Goal: Navigation & Orientation: Find specific page/section

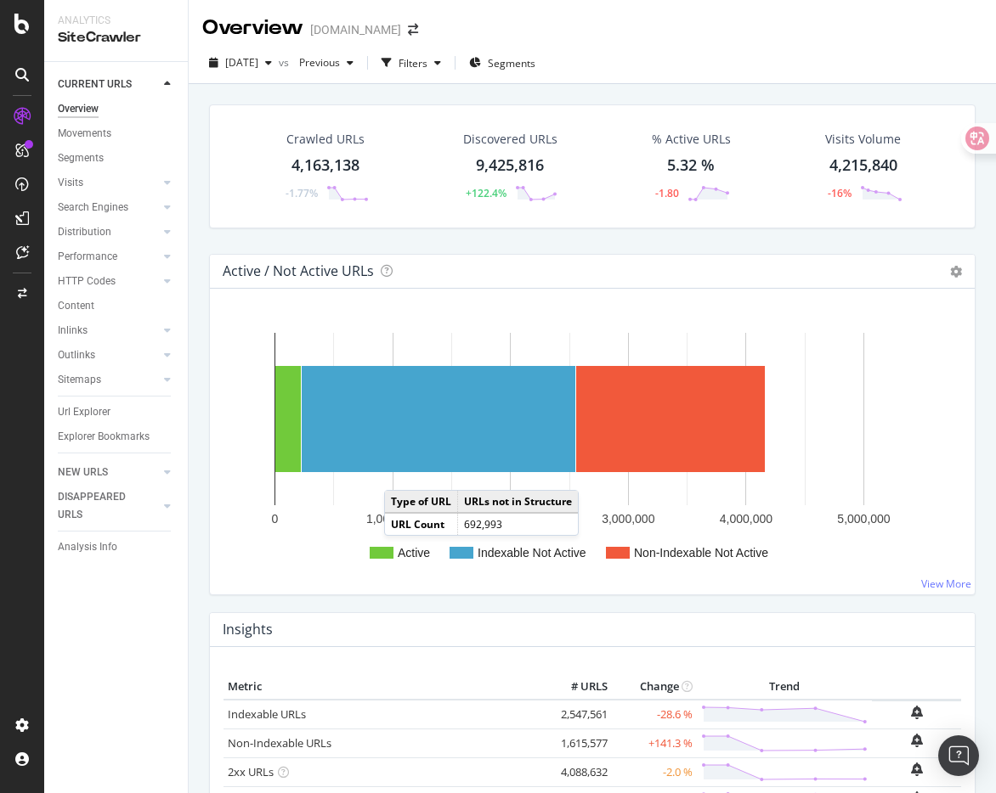
click at [496, 246] on div "Crawled URLs 4,163,138 -1.77% Discovered URLs 9,425,816 +122.4% % Active URLs 5…" at bounding box center [591, 179] width 783 height 150
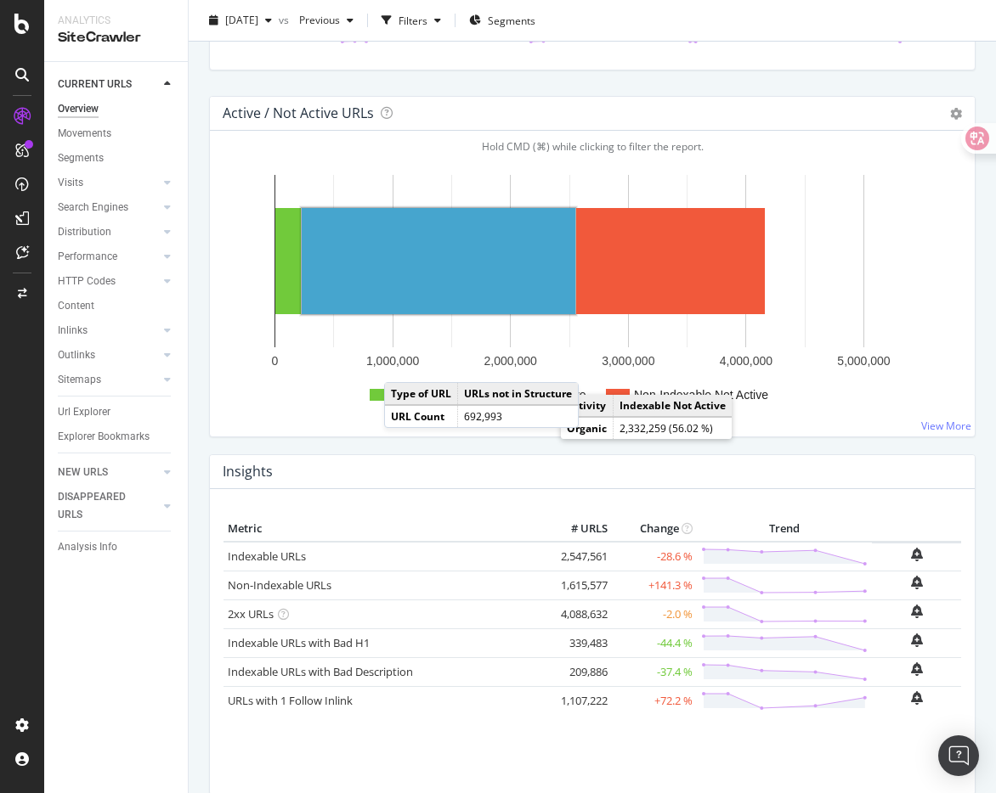
scroll to position [161, 0]
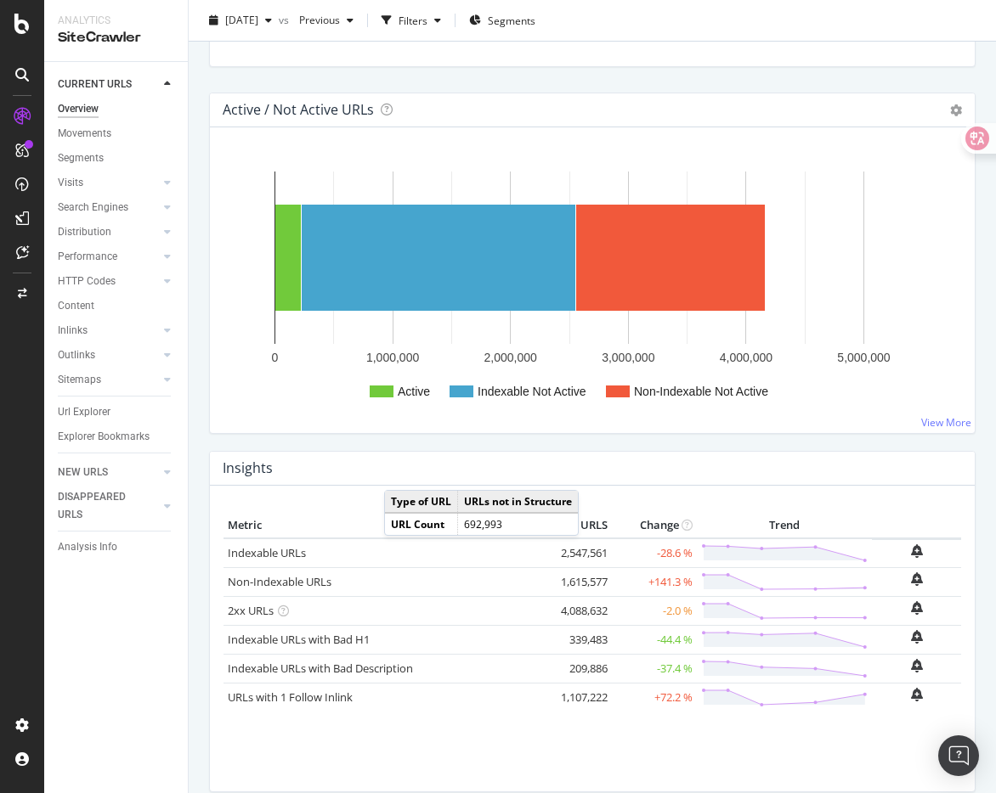
click at [554, 442] on div "Active / Not Active URLs Chart (by Value) Chart (by Percentage) Table Expand Ex…" at bounding box center [591, 272] width 783 height 358
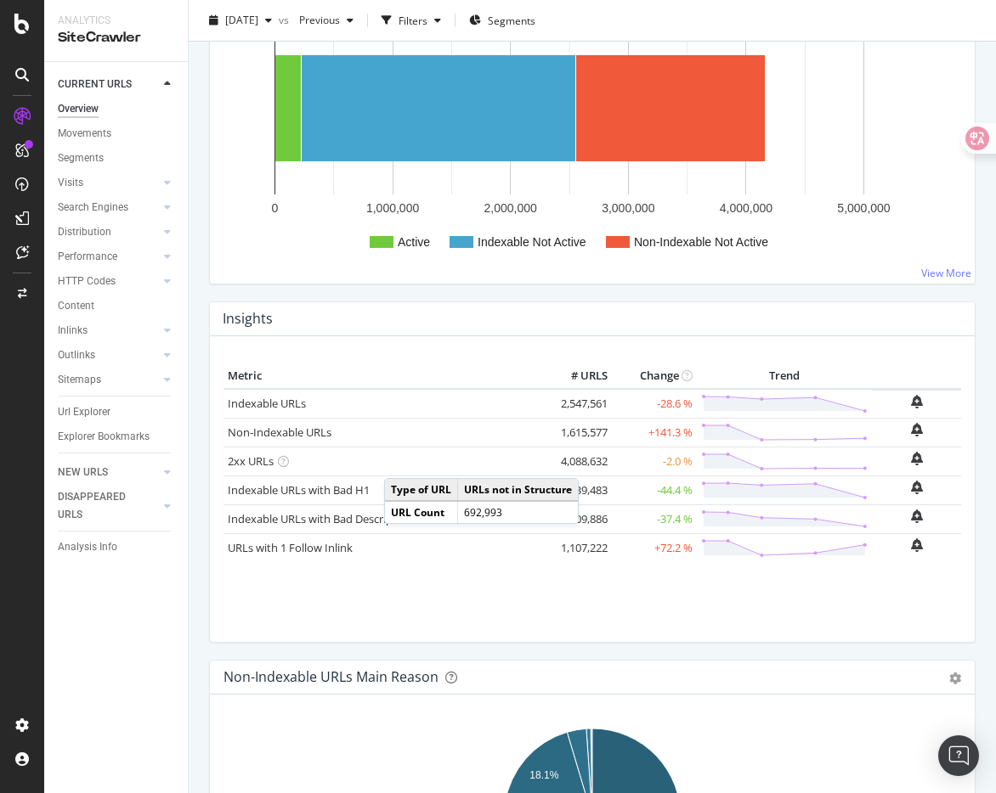
scroll to position [318, 0]
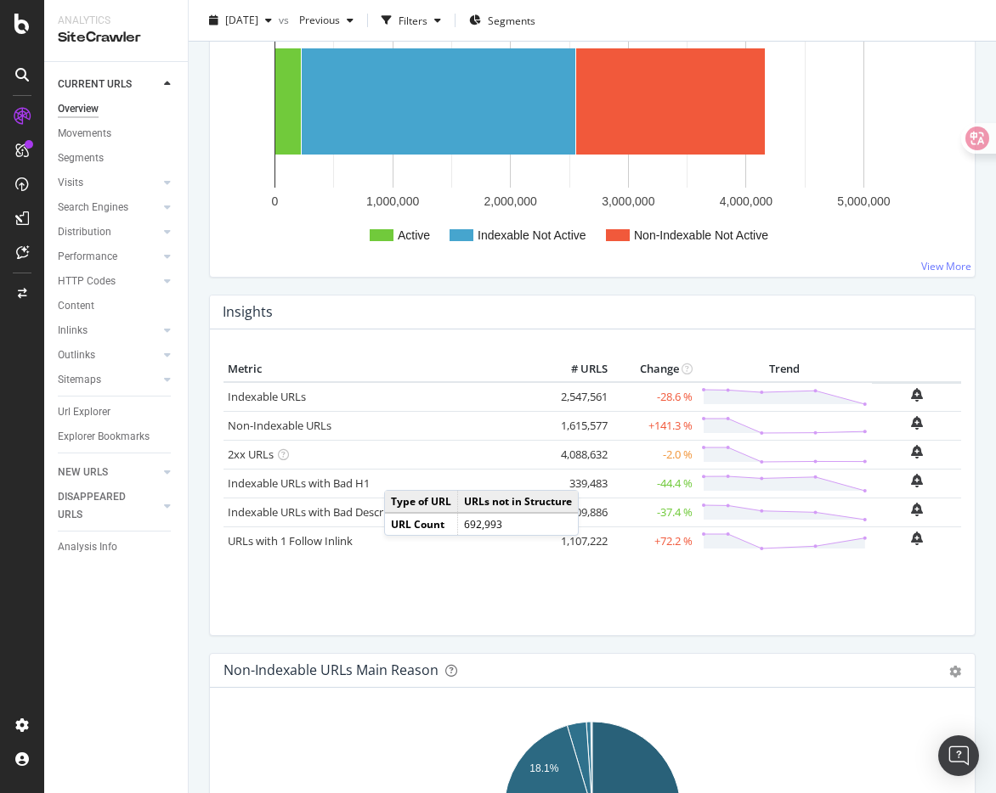
click at [463, 296] on div "Insights" at bounding box center [592, 313] width 765 height 34
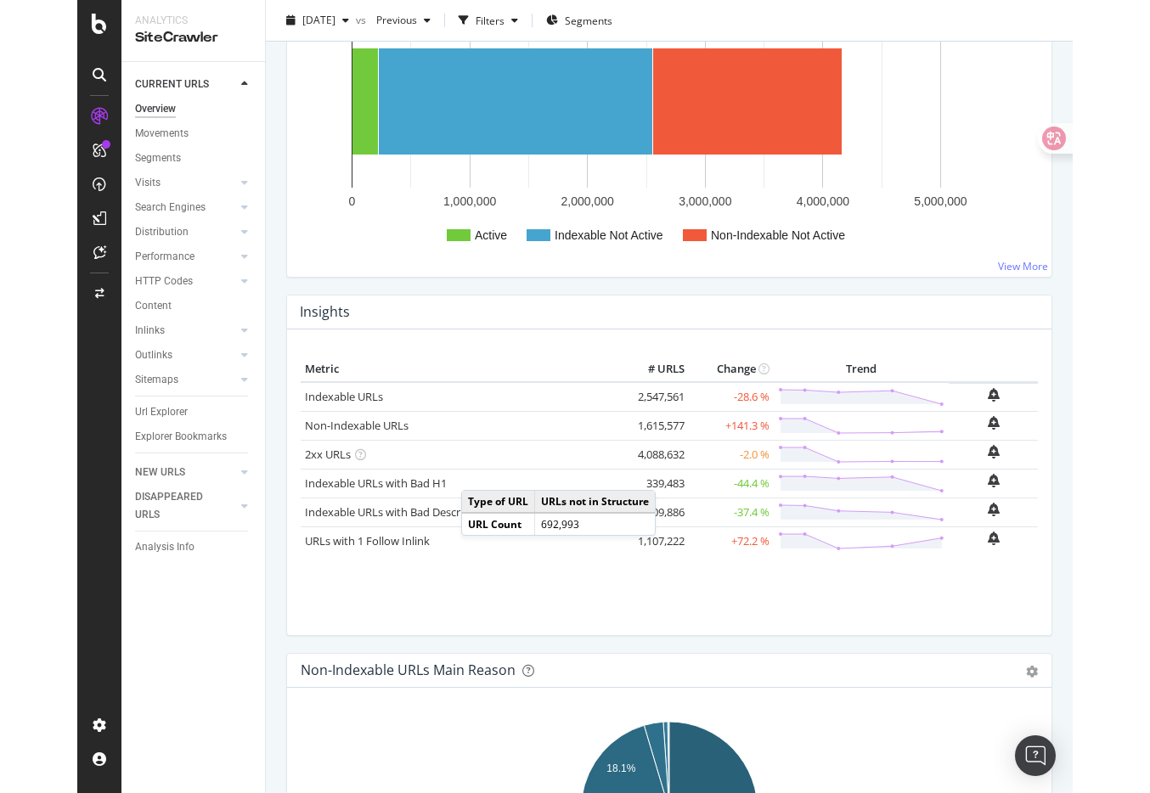
scroll to position [0, 0]
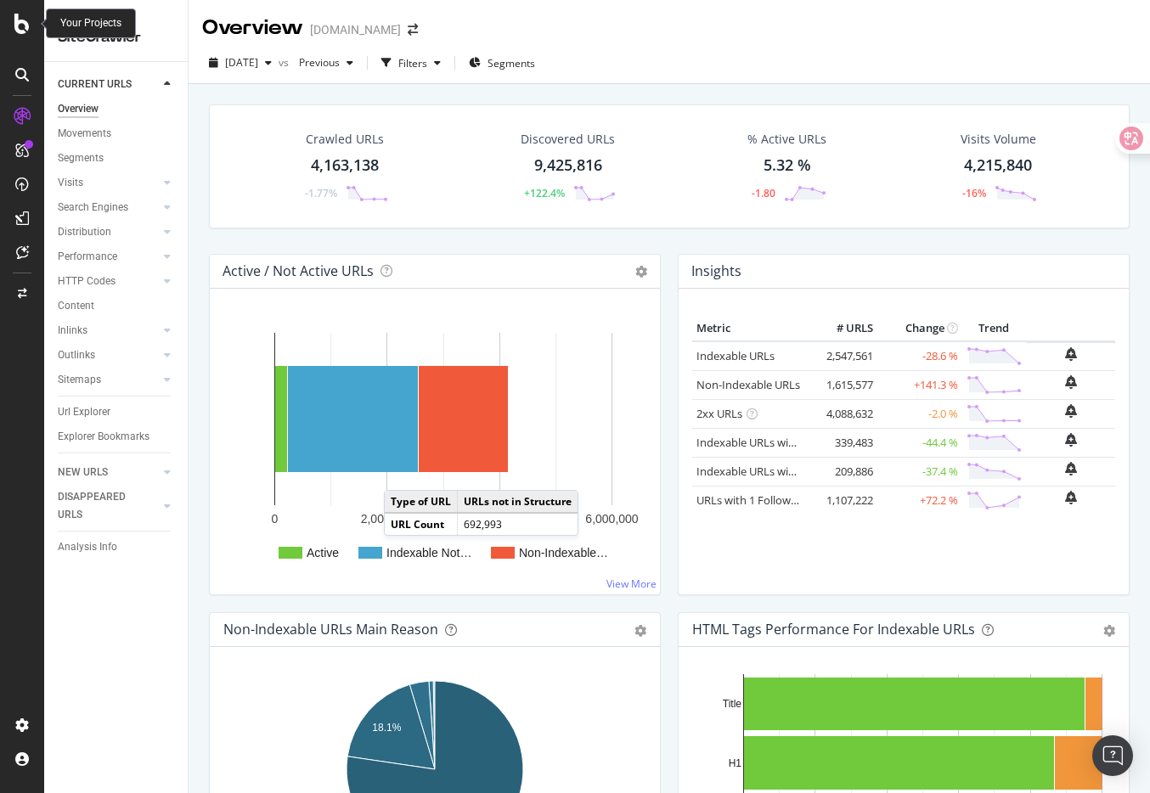
click at [25, 23] on icon at bounding box center [21, 24] width 15 height 20
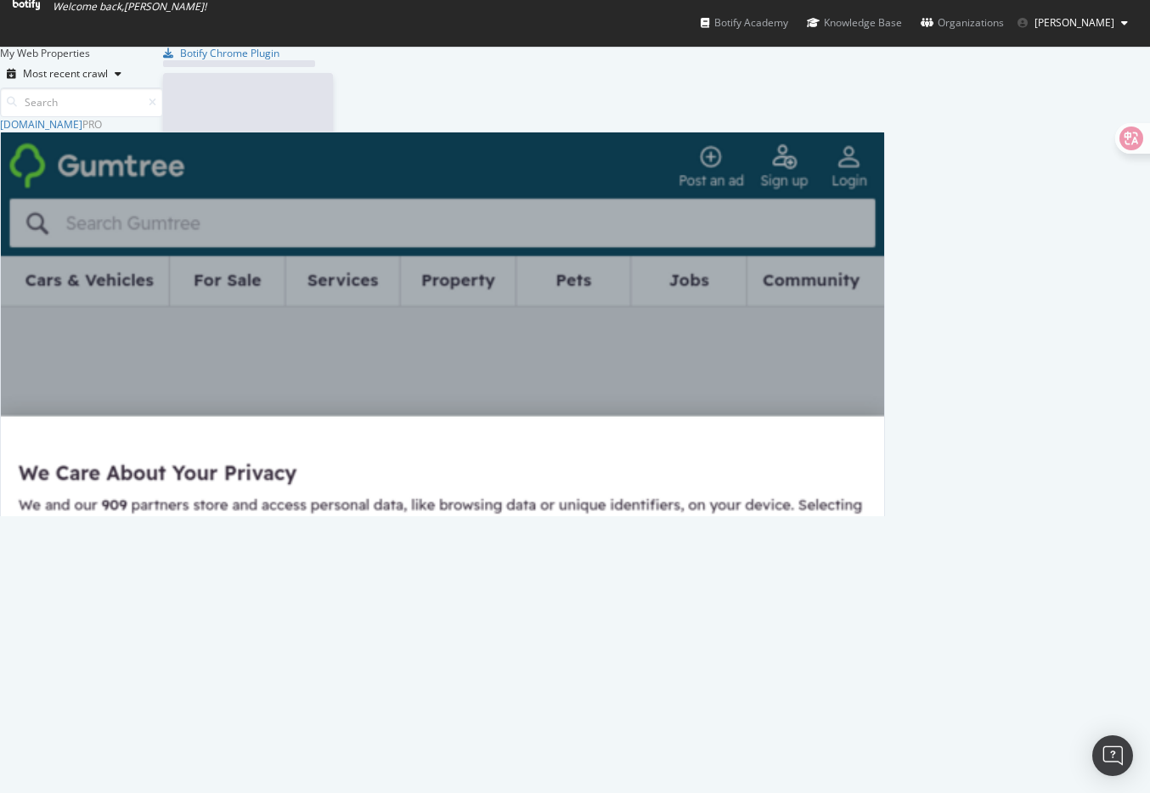
scroll to position [399, 885]
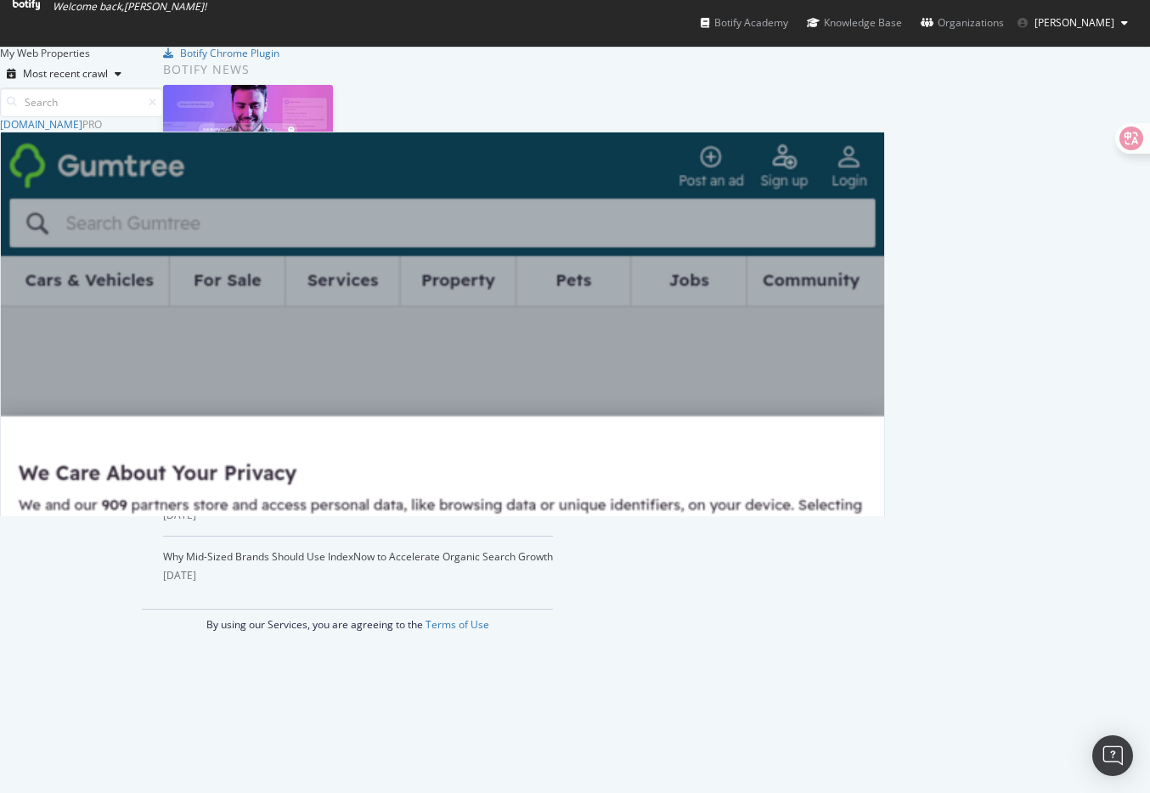
click at [996, 25] on div "Organizations" at bounding box center [962, 22] width 83 height 17
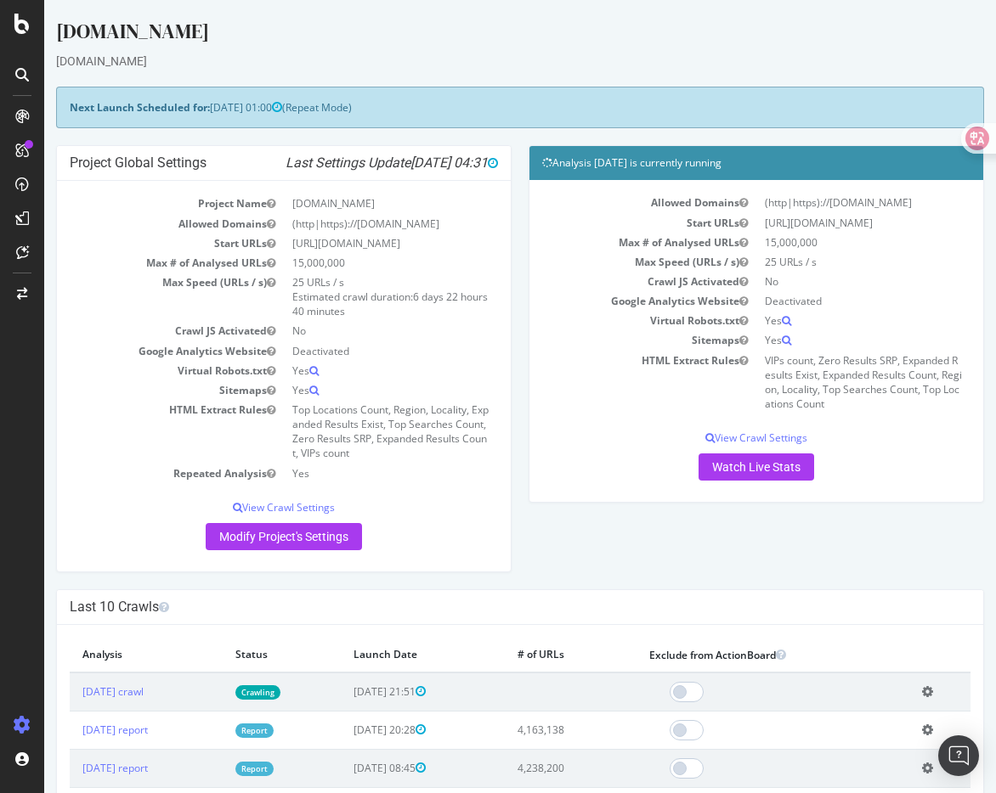
click at [545, 379] on td "HTML Extract Rules" at bounding box center [649, 383] width 214 height 64
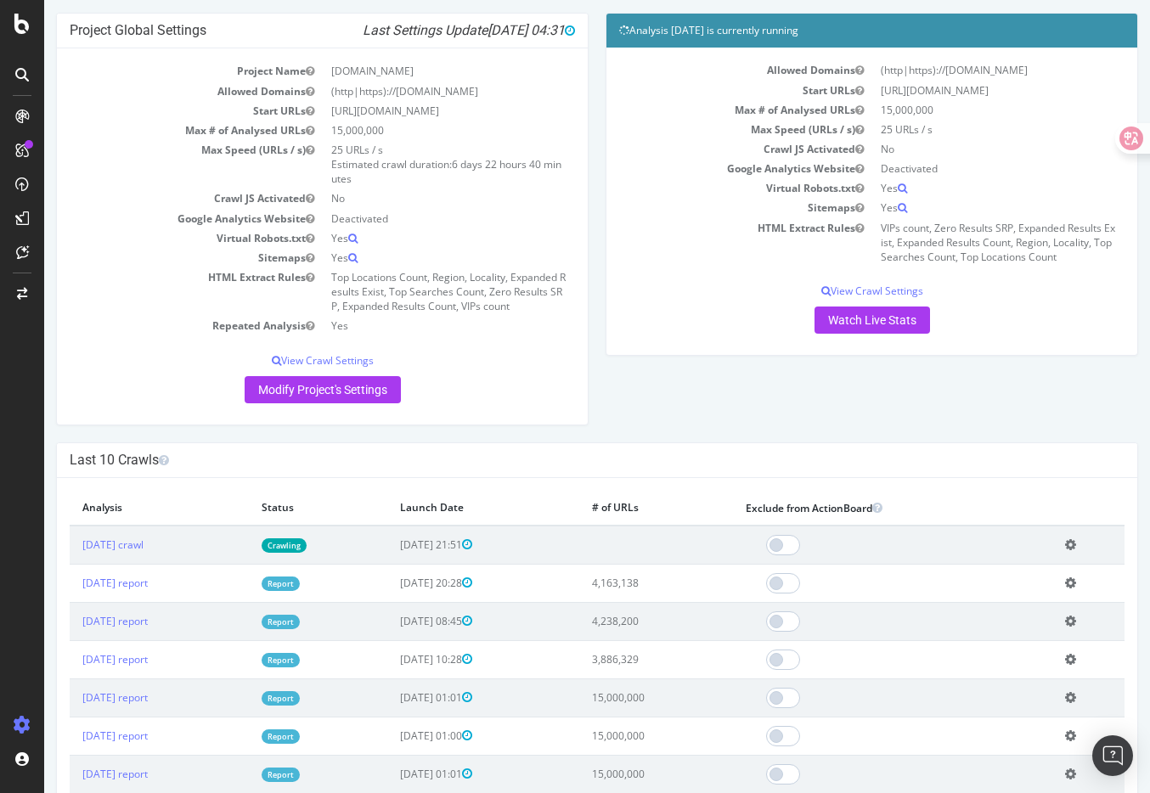
scroll to position [131, 0]
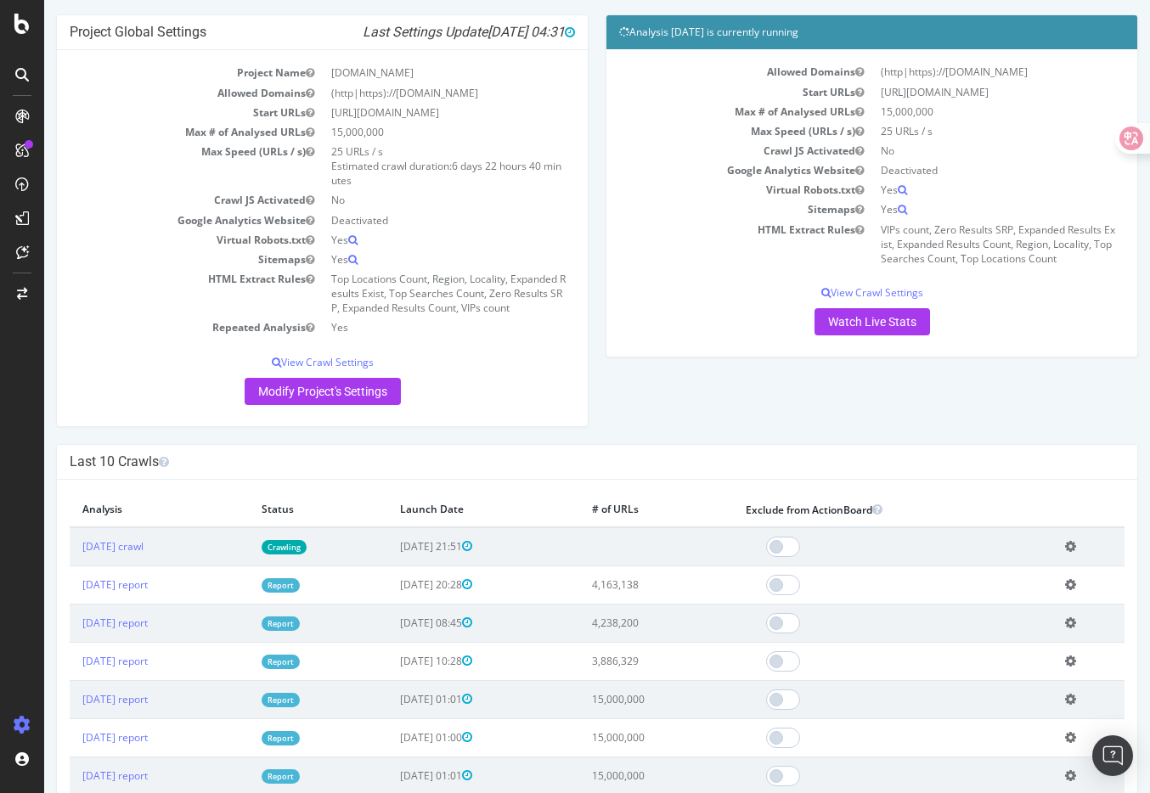
click at [694, 433] on div "Project Global Settings Last Settings Update 2025-09-09 04:31 Project Name Gumt…" at bounding box center [597, 228] width 1099 height 429
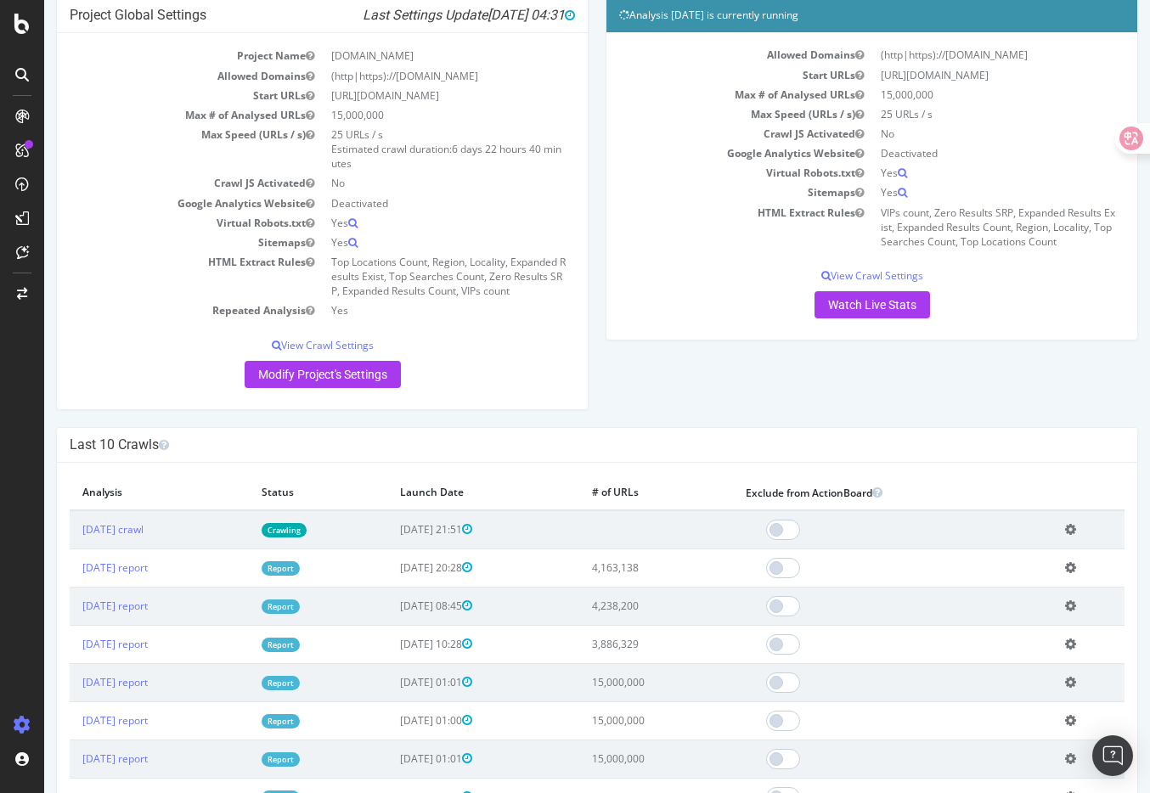
scroll to position [149, 0]
drag, startPoint x: 427, startPoint y: 527, endPoint x: 569, endPoint y: 527, distance: 141.9
click at [570, 527] on td "2025-09-08 21:51" at bounding box center [483, 529] width 192 height 39
click at [569, 527] on td "2025-09-08 21:51" at bounding box center [483, 529] width 192 height 39
click at [559, 532] on td "2025-09-08 21:51" at bounding box center [483, 529] width 192 height 39
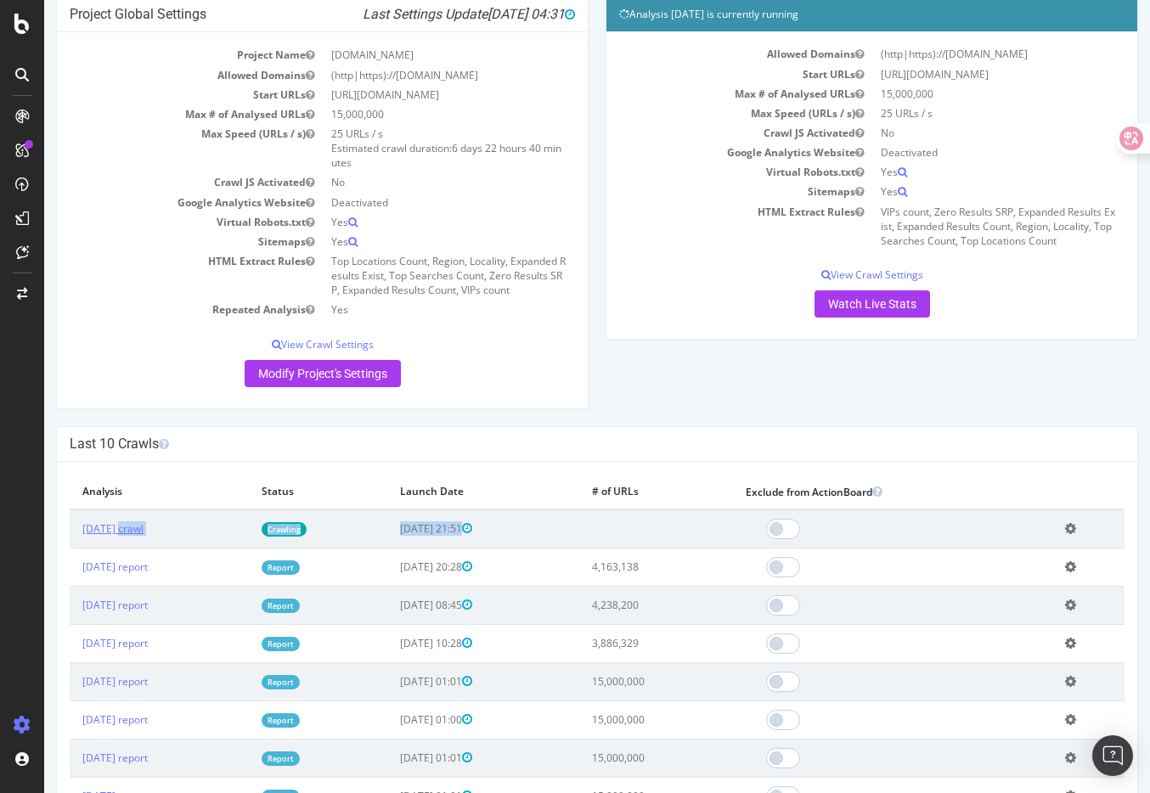
drag, startPoint x: 589, startPoint y: 531, endPoint x: 95, endPoint y: 526, distance: 493.6
click at [96, 526] on tr "2025 Sep. 8th crawl Crawling 2025-09-08 21:51 Add name Delete analysis" at bounding box center [597, 529] width 1055 height 39
click at [431, 465] on div "× Close Delete Analysis ? Are you sure you want to delete the analysis "2025 Se…" at bounding box center [597, 711] width 1081 height 498
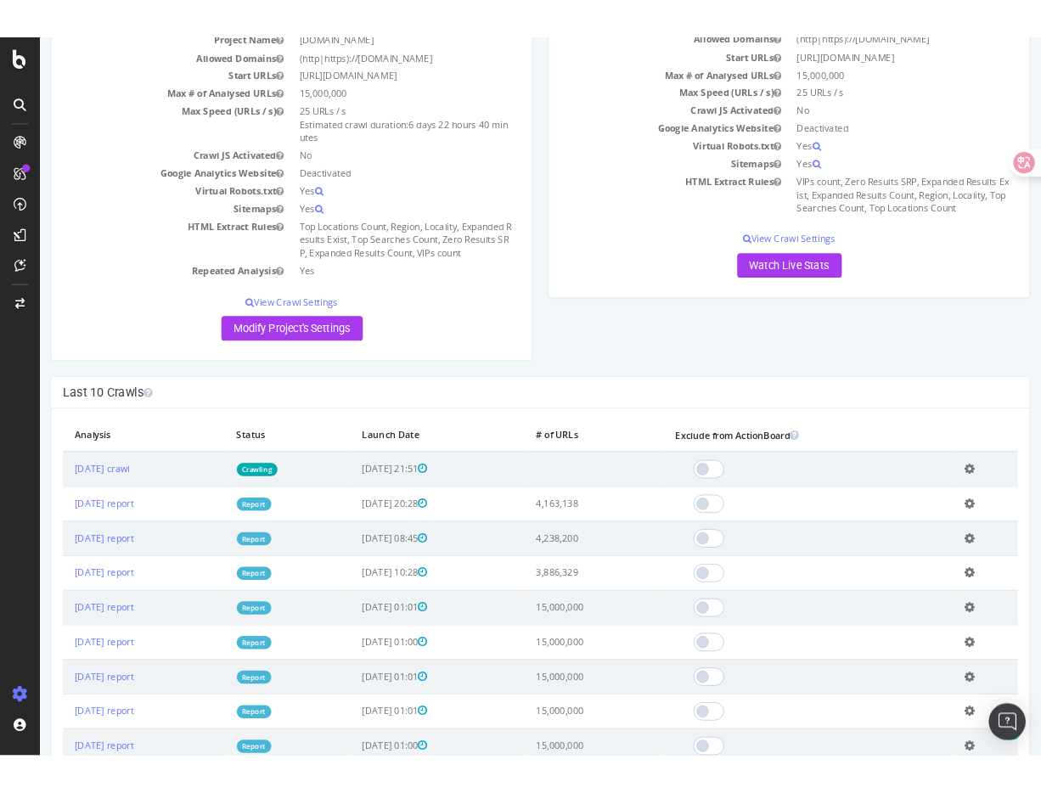
scroll to position [0, 0]
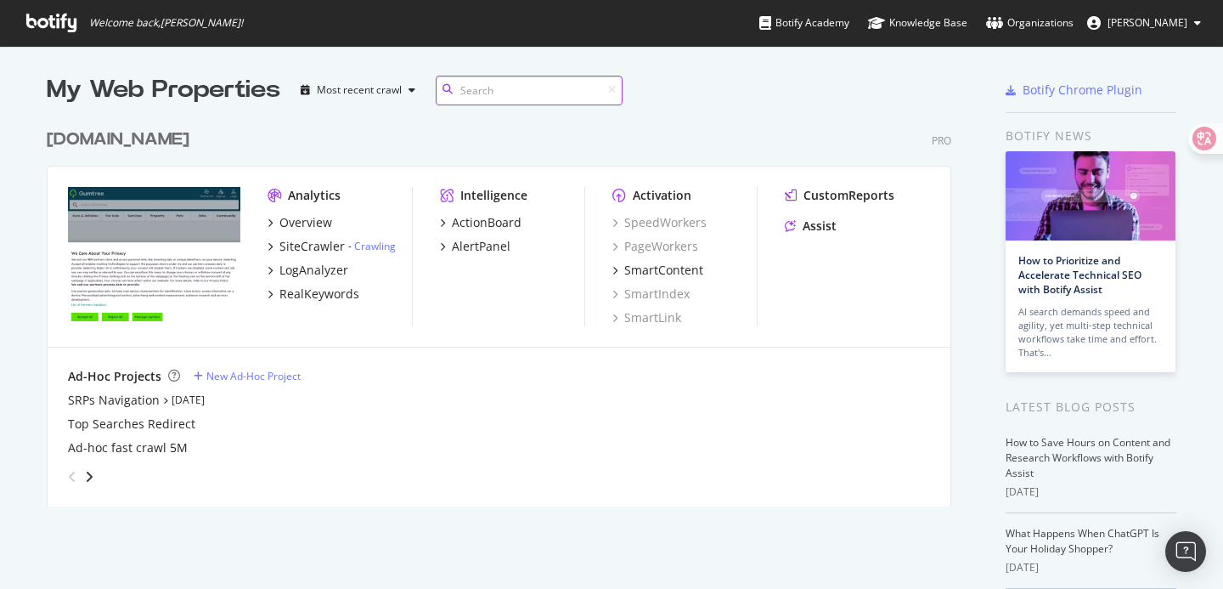
scroll to position [399, 918]
click at [824, 99] on div "My Web Properties Most recent crawl" at bounding box center [449, 90] width 804 height 34
drag, startPoint x: 124, startPoint y: 23, endPoint x: 274, endPoint y: 23, distance: 149.5
click at [274, 23] on div "Welcome back, lucas liu ! Botify Academy Knowledge Base Organizations lucas liu" at bounding box center [611, 23] width 1223 height 46
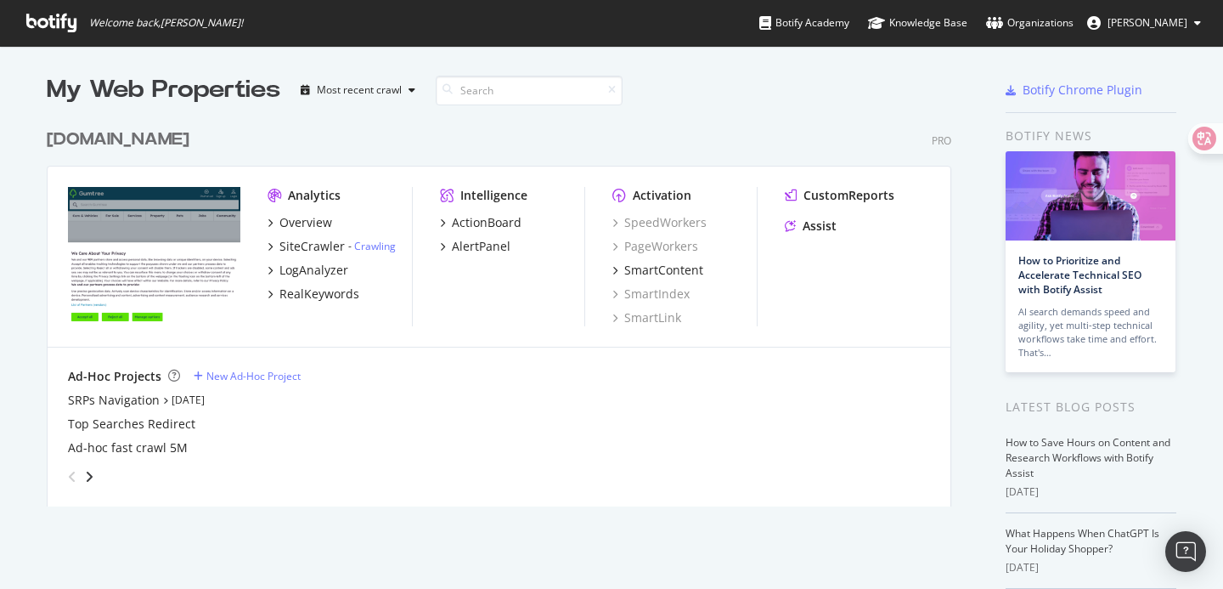
click at [767, 93] on div "My Web Properties Most recent crawl" at bounding box center [449, 90] width 804 height 34
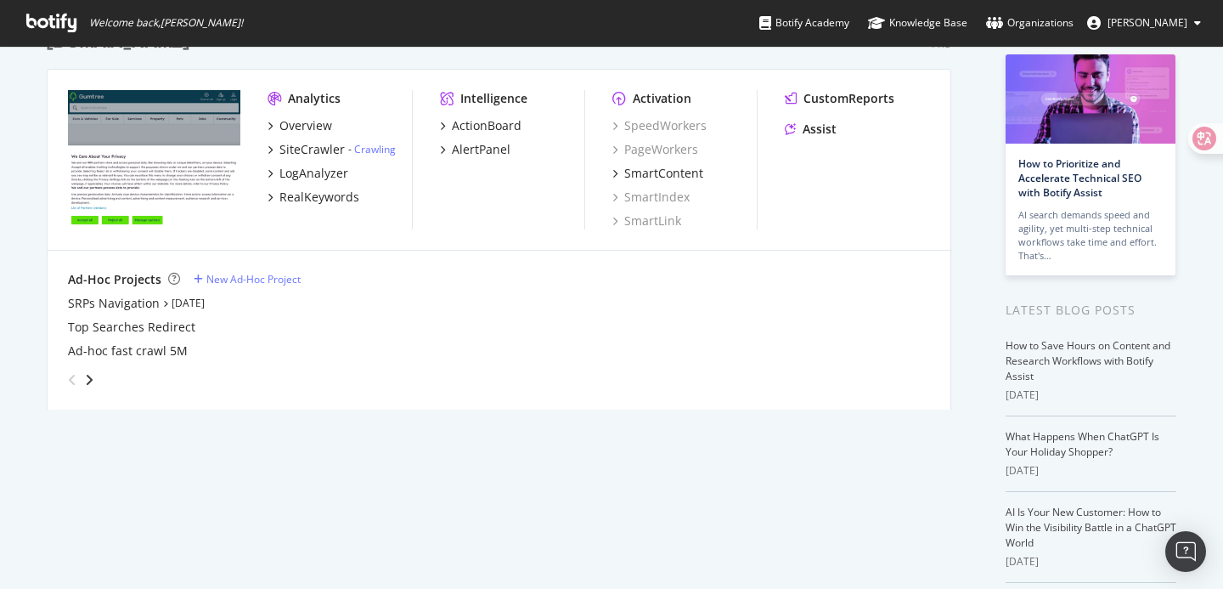
scroll to position [0, 0]
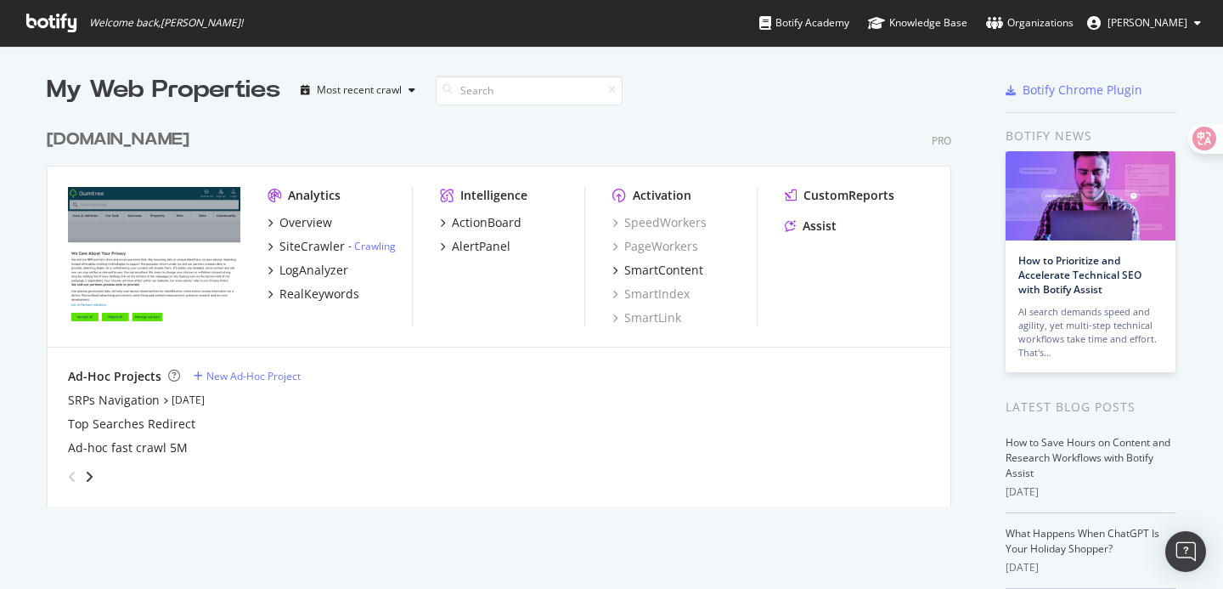
click at [540, 390] on div "Ad-Hoc Projects New Ad-Hoc Project SRPs Navigation [DATE] Top Searches Redirect…" at bounding box center [499, 429] width 862 height 122
click at [387, 129] on div "Gumtree.com Pro" at bounding box center [499, 139] width 905 height 25
click at [927, 102] on div at bounding box center [908, 90] width 114 height 34
click at [54, 18] on icon at bounding box center [51, 23] width 50 height 19
click at [64, 16] on icon at bounding box center [51, 23] width 50 height 19
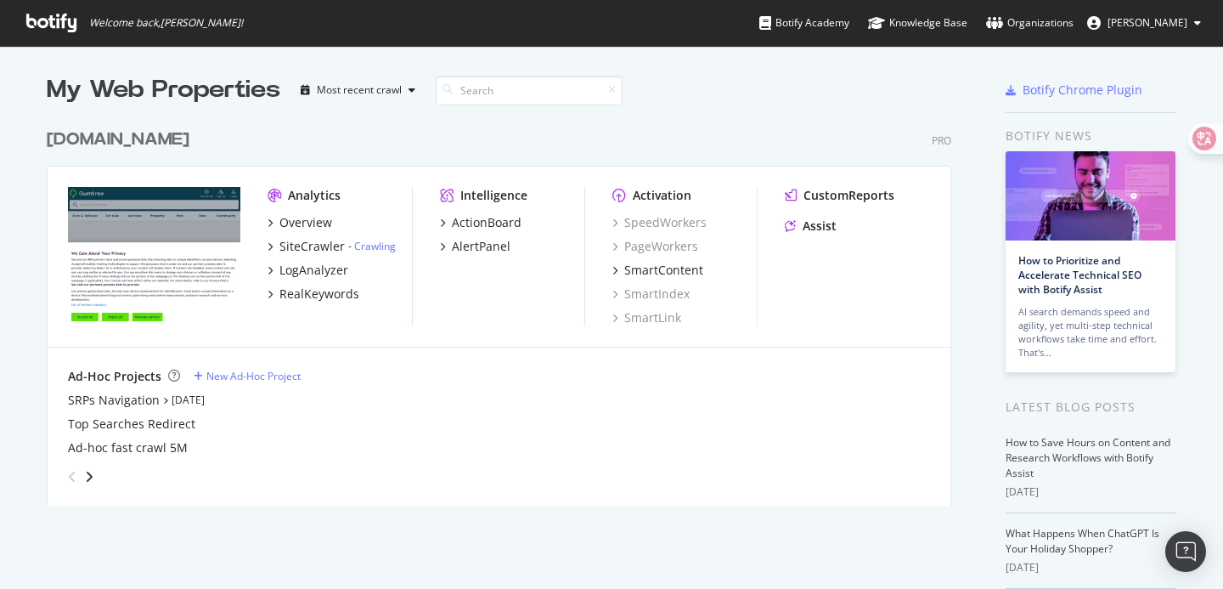
click at [832, 82] on div "My Web Properties Most recent crawl" at bounding box center [449, 90] width 804 height 34
click at [523, 89] on input at bounding box center [529, 91] width 187 height 30
click at [432, 137] on div "Gumtree.com Pro" at bounding box center [499, 139] width 905 height 25
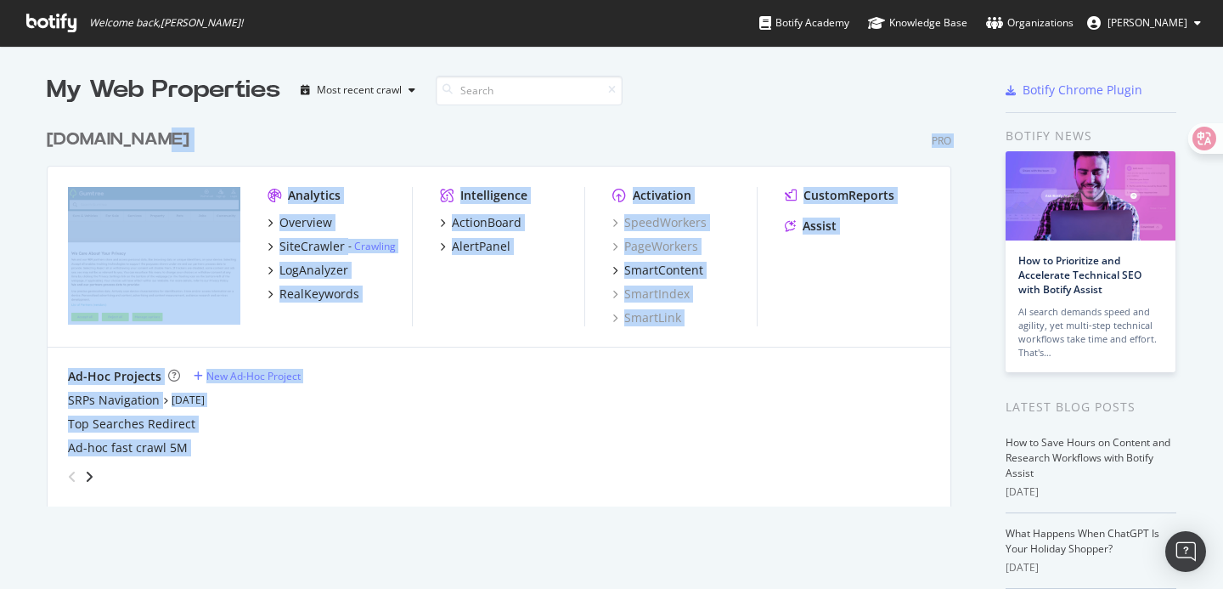
drag, startPoint x: 432, startPoint y: 137, endPoint x: 471, endPoint y: 477, distance: 342.0
click at [471, 477] on div "[DOMAIN_NAME] Pro Analytics Overview SiteCrawler - Crawling LogAnalyzer RealKey…" at bounding box center [506, 306] width 918 height 399
click at [471, 477] on div "grid" at bounding box center [495, 473] width 869 height 34
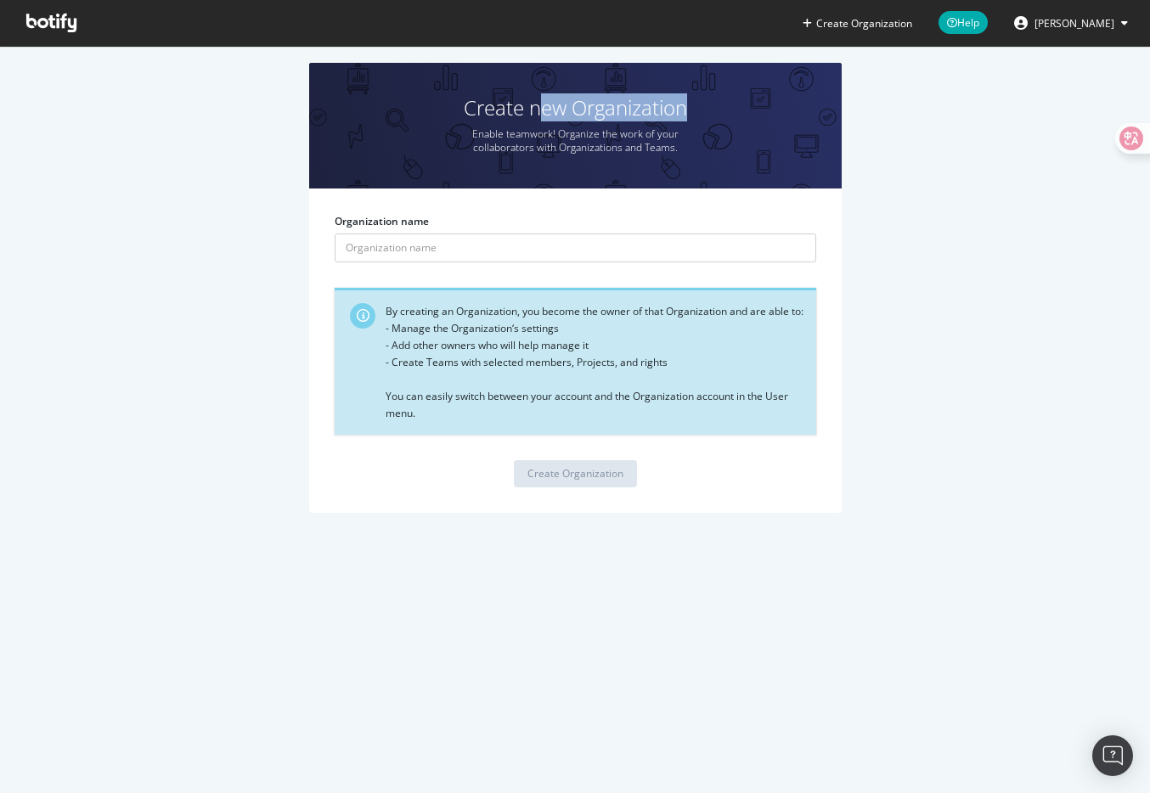
drag, startPoint x: 536, startPoint y: 117, endPoint x: 749, endPoint y: 117, distance: 213.2
click at [748, 117] on h1 "Create new Organization" at bounding box center [575, 108] width 533 height 22
click at [749, 117] on h1 "Create new Organization" at bounding box center [575, 108] width 533 height 22
click at [1091, 20] on span "[PERSON_NAME]" at bounding box center [1075, 23] width 80 height 14
click at [1026, 204] on div "Create new Organization Enable teamwork! Organize the work of your collaborator…" at bounding box center [574, 296] width 1099 height 467
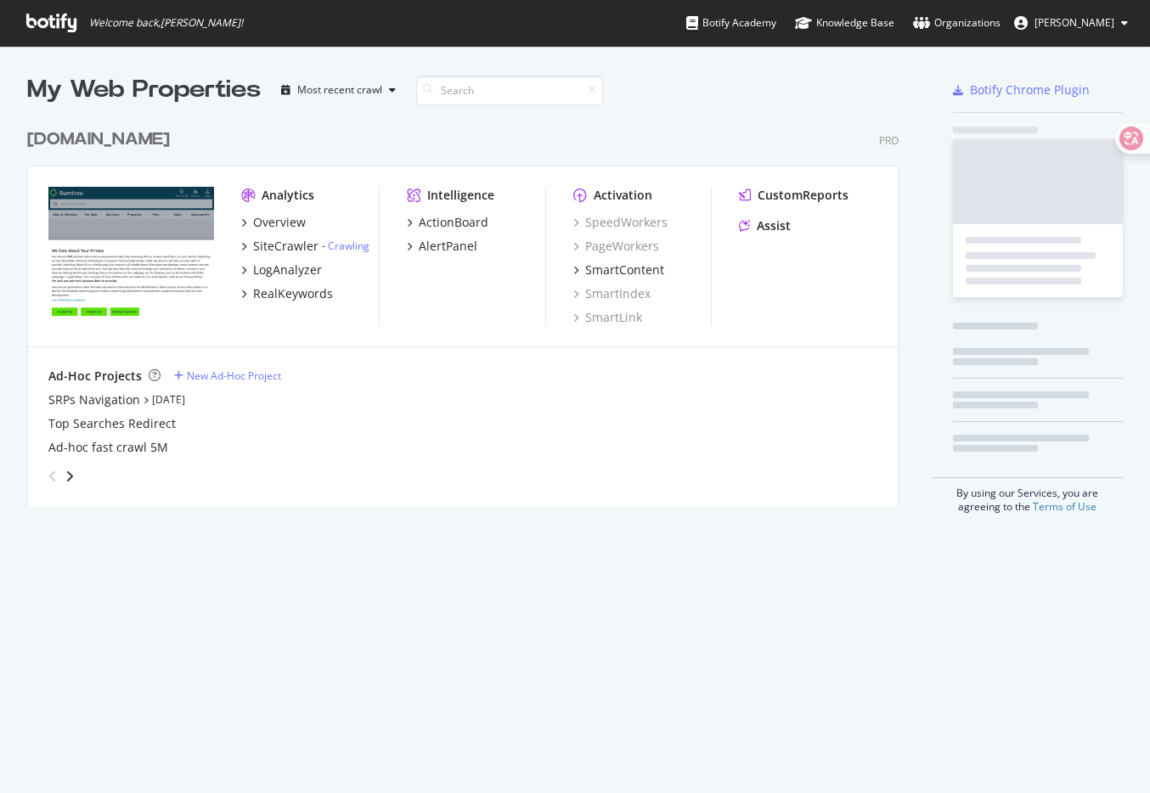
scroll to position [399, 885]
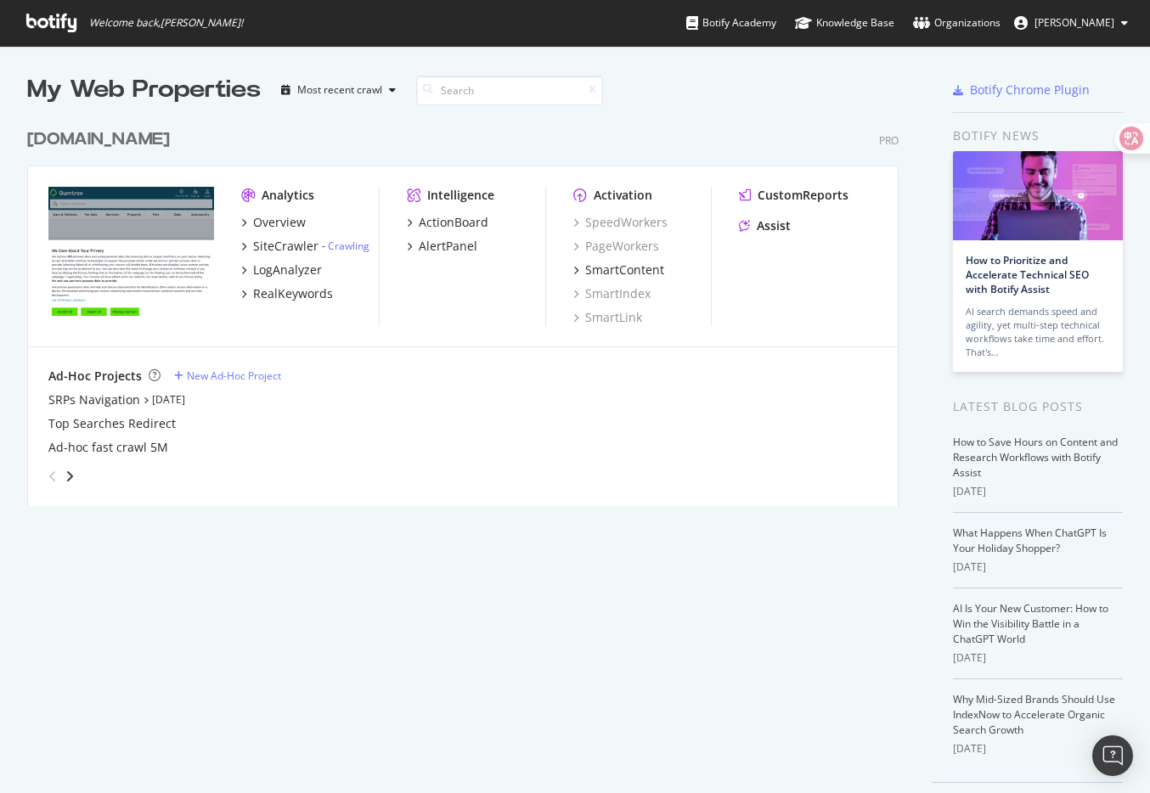
click at [525, 381] on div "Ad-Hoc Projects New Ad-Hoc Project" at bounding box center [462, 376] width 829 height 17
drag, startPoint x: 585, startPoint y: 484, endPoint x: 461, endPoint y: 66, distance: 435.9
click at [461, 66] on div "My Web Properties Most recent crawl [DOMAIN_NAME] Pro Analytics Overview SiteCr…" at bounding box center [575, 446] width 1150 height 800
click at [584, 419] on div "Top Searches Redirect" at bounding box center [462, 423] width 829 height 17
click at [350, 93] on div "Most recent crawl" at bounding box center [339, 90] width 85 height 10
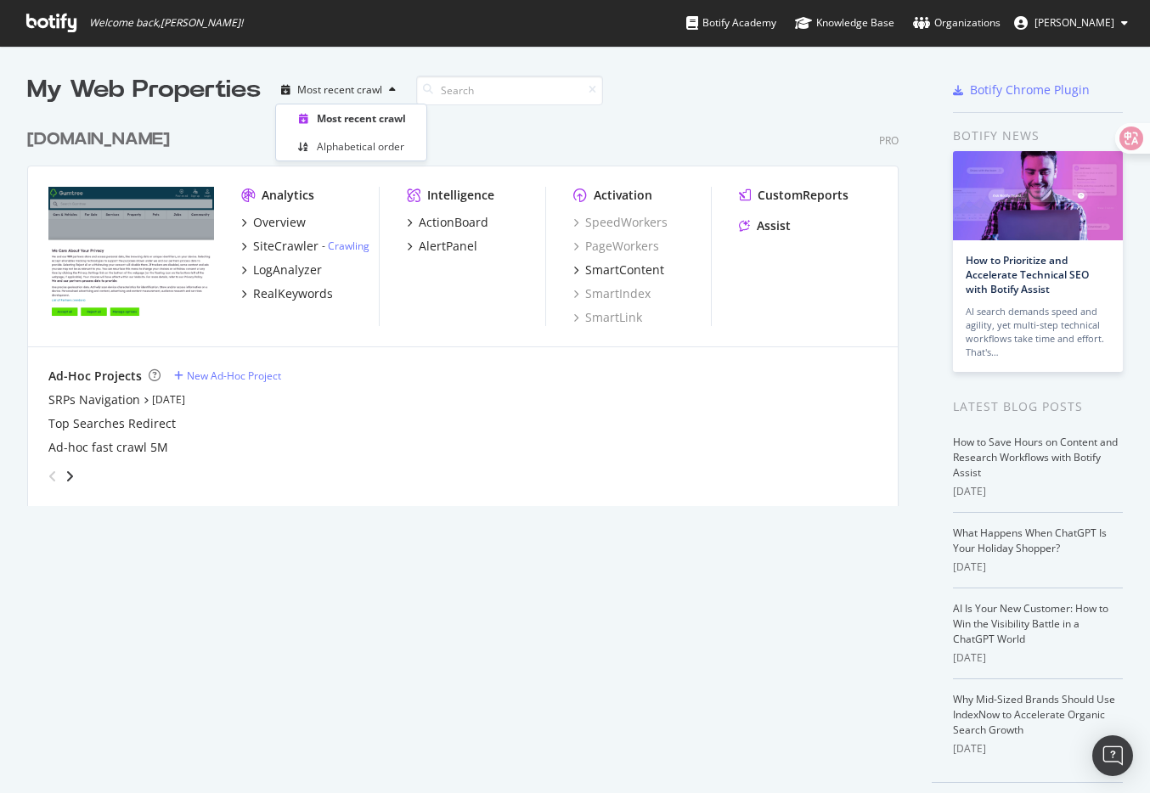
click at [430, 361] on div "Ad-Hoc Projects New Ad-Hoc Project SRPs Navigation [DATE] Top Searches Redirect…" at bounding box center [463, 428] width 870 height 163
click at [313, 54] on div "My Web Properties Most recent crawl [DOMAIN_NAME] Pro Analytics Overview SiteCr…" at bounding box center [575, 446] width 1150 height 800
